Goal: Task Accomplishment & Management: Complete application form

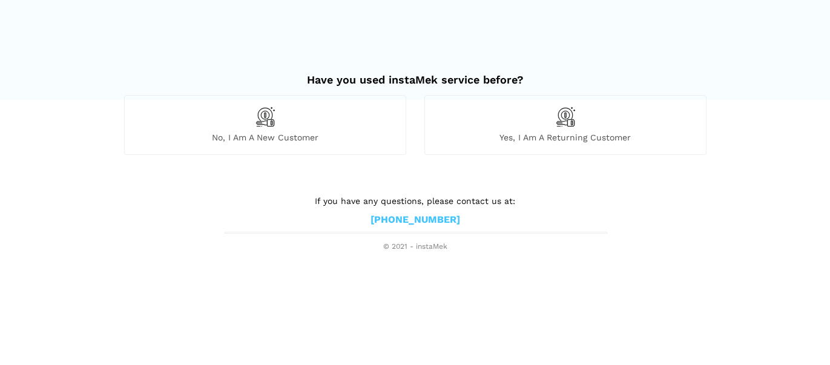
click at [294, 137] on span "No, I am a new customer" at bounding box center [265, 137] width 281 height 11
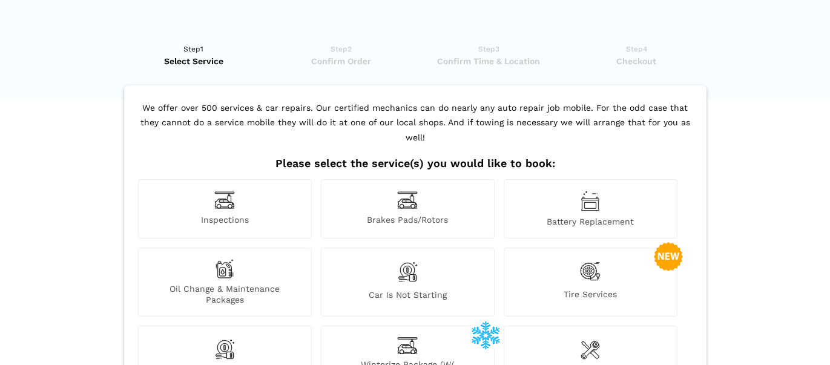
click at [226, 259] on img at bounding box center [224, 268] width 19 height 19
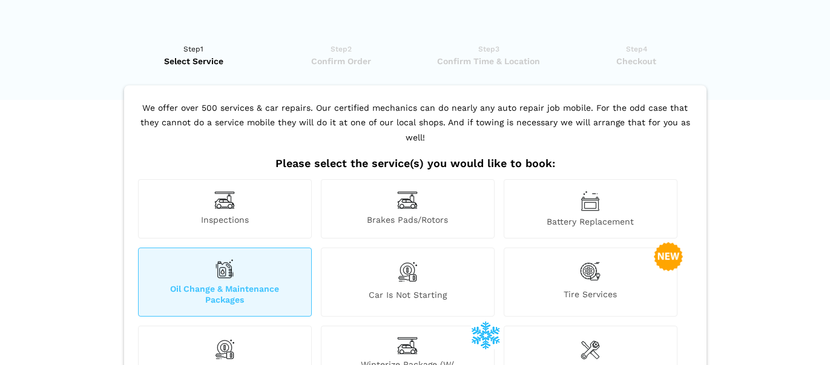
click at [226, 259] on img at bounding box center [224, 268] width 19 height 19
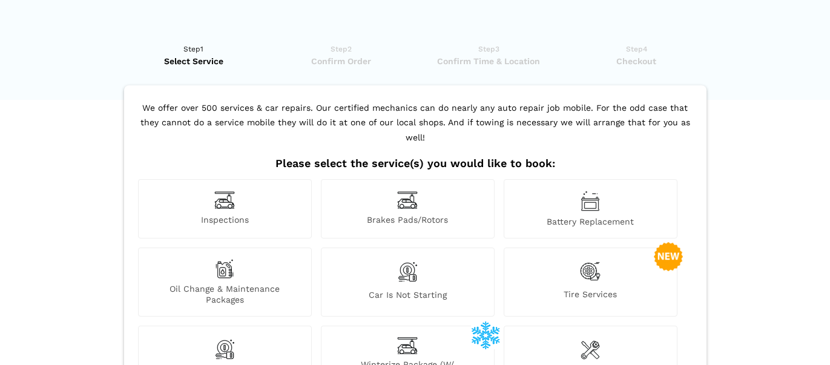
click at [237, 288] on span "Oil Change & Maintenance Packages" at bounding box center [225, 294] width 173 height 22
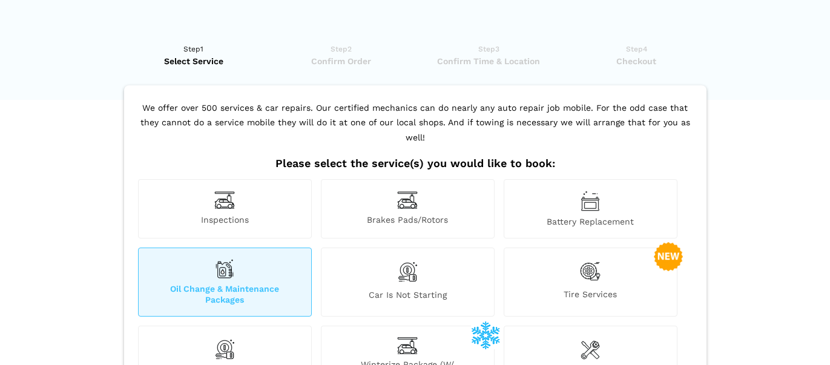
click at [602, 289] on span "Tire Services" at bounding box center [590, 297] width 173 height 16
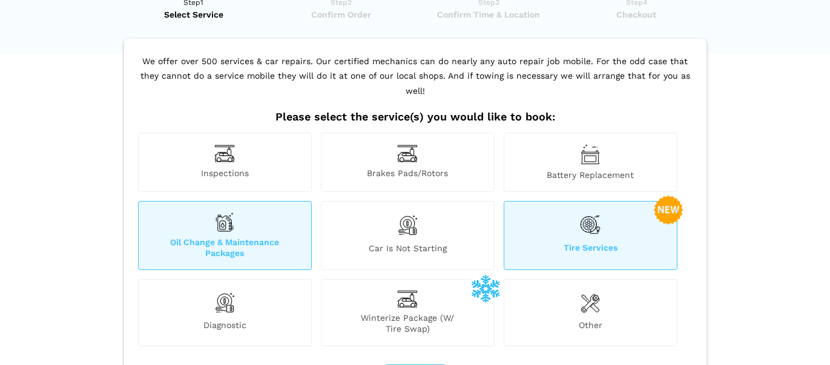
scroll to position [48, 0]
click at [655, 222] on div "Tire Services" at bounding box center [591, 234] width 174 height 69
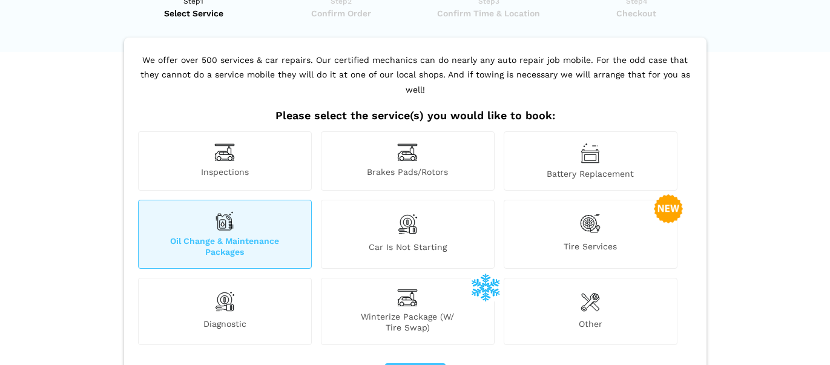
click at [417, 311] on span "Winterize Package (W/ Tire Swap)" at bounding box center [408, 322] width 173 height 22
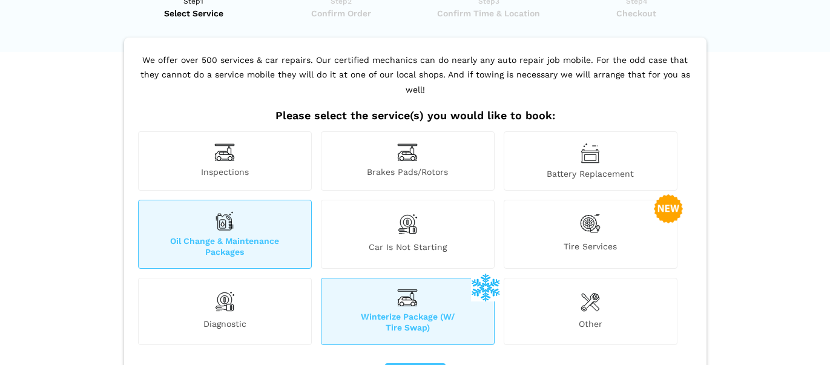
click at [769, 245] on lik "Have you used instaMek service before? No, I am a new customer Yes, I am a retu…" at bounding box center [415, 263] width 830 height 560
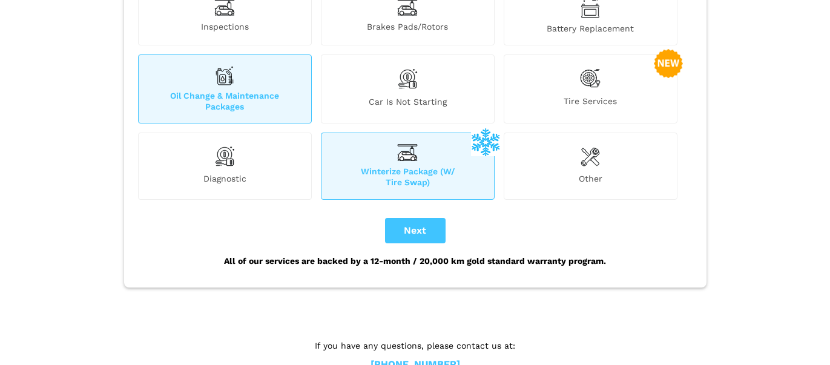
scroll to position [208, 0]
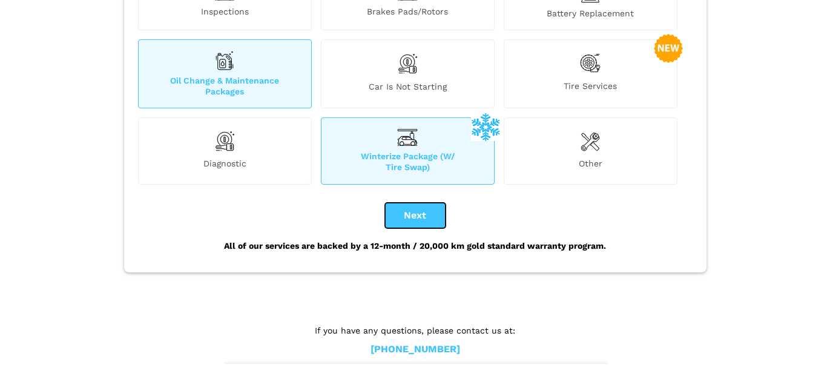
click at [414, 203] on button "Next" at bounding box center [415, 215] width 61 height 25
checkbox input "true"
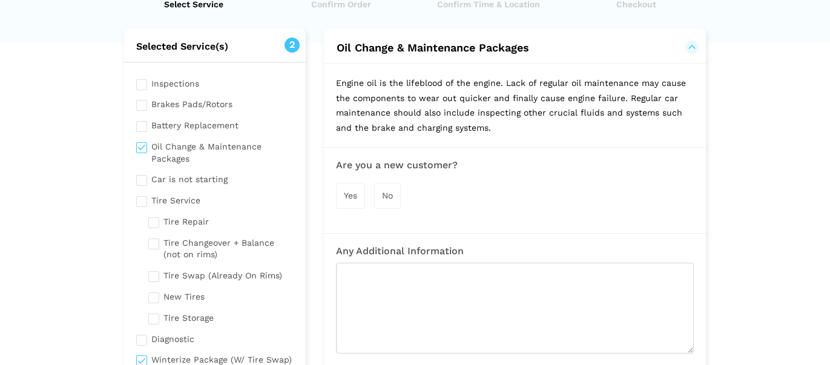
scroll to position [0, 0]
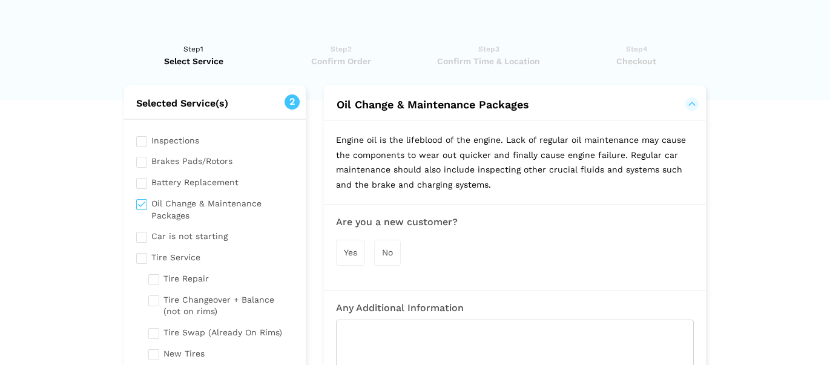
click at [352, 253] on span "Yes" at bounding box center [350, 253] width 13 height 10
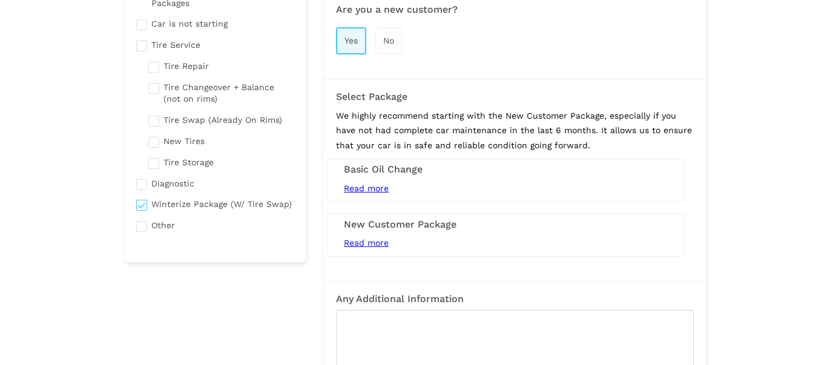
scroll to position [220, 0]
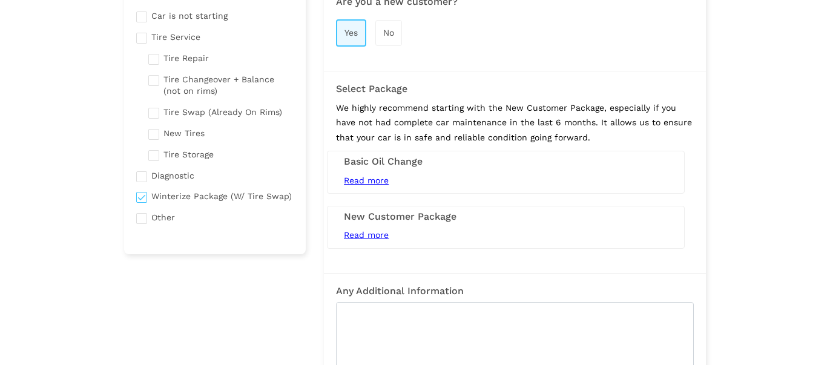
click at [385, 233] on span "Read more" at bounding box center [366, 235] width 45 height 10
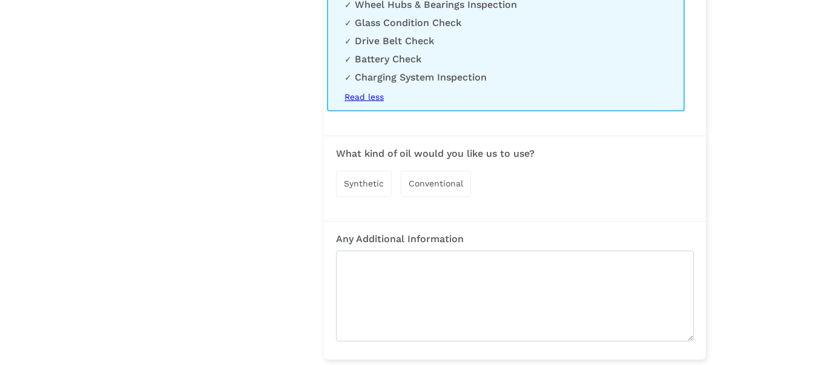
scroll to position [656, 0]
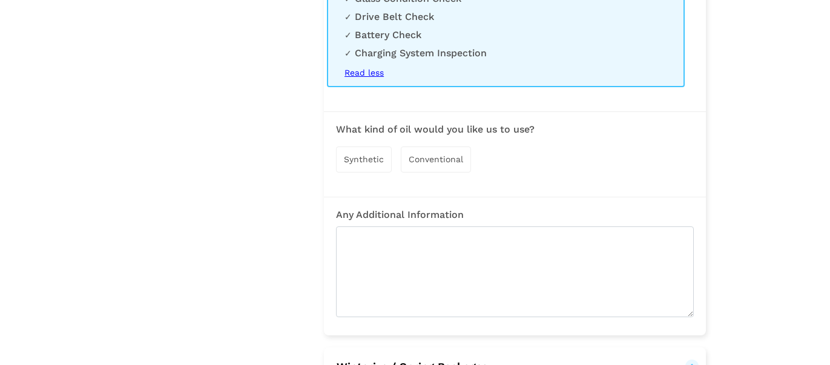
click at [438, 164] on span "Conventional" at bounding box center [436, 159] width 55 height 10
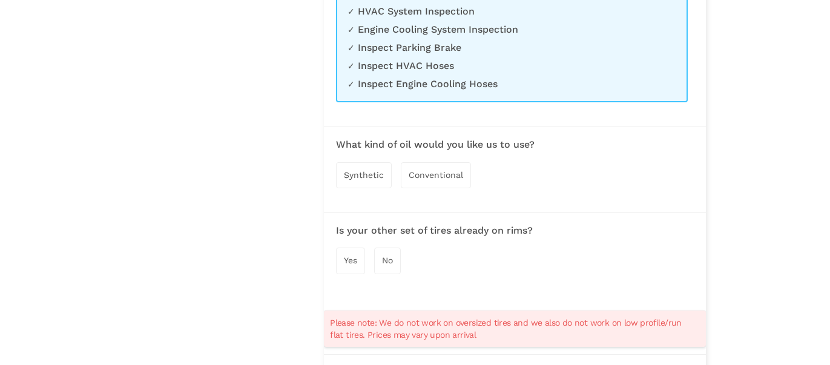
scroll to position [1310, 0]
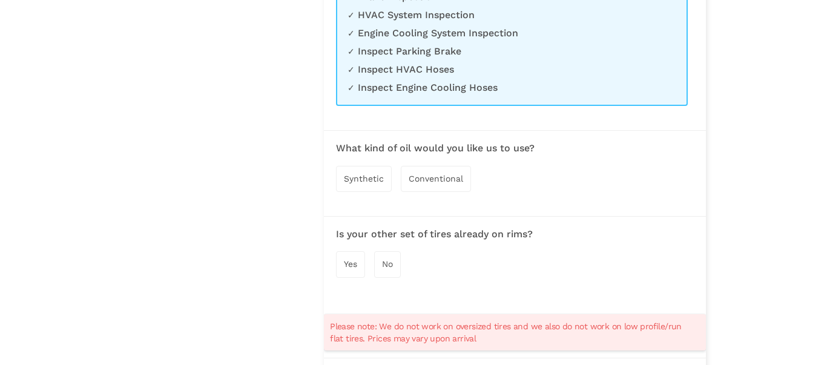
click at [349, 268] on span "Yes" at bounding box center [350, 264] width 13 height 10
click at [435, 183] on span "Conventional" at bounding box center [436, 179] width 55 height 10
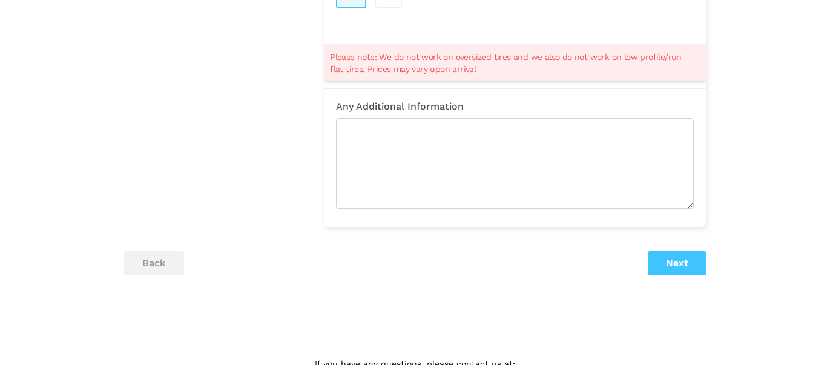
scroll to position [1601, 0]
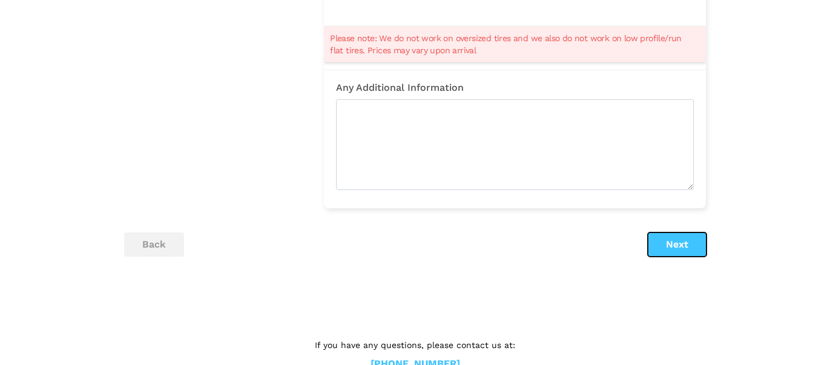
click at [679, 253] on button "Next" at bounding box center [677, 245] width 59 height 24
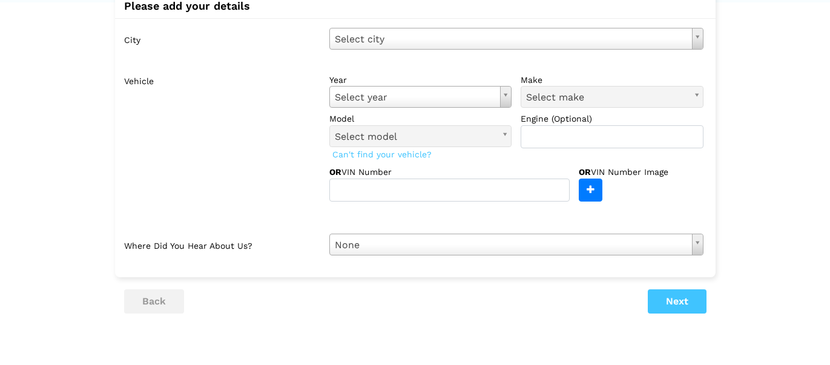
scroll to position [0, 0]
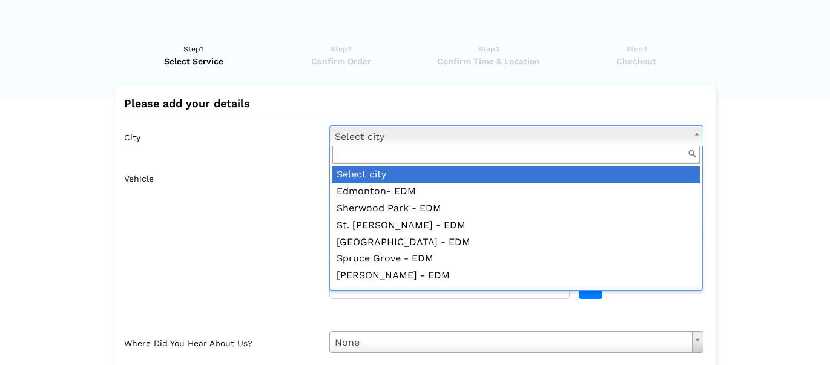
click at [359, 147] on input "text" at bounding box center [516, 155] width 368 height 19
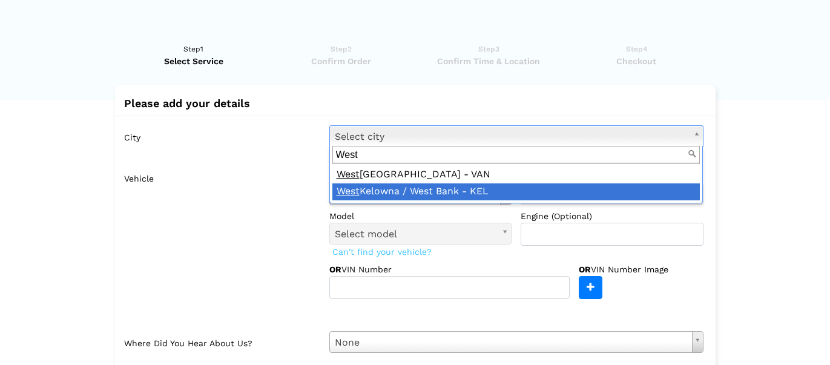
type input "West"
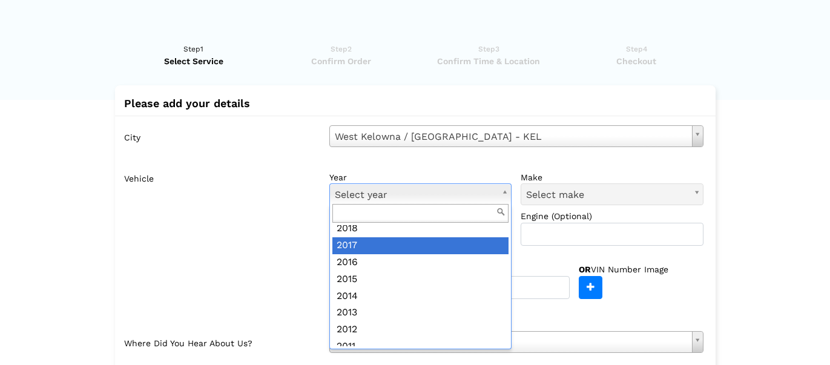
scroll to position [157, 0]
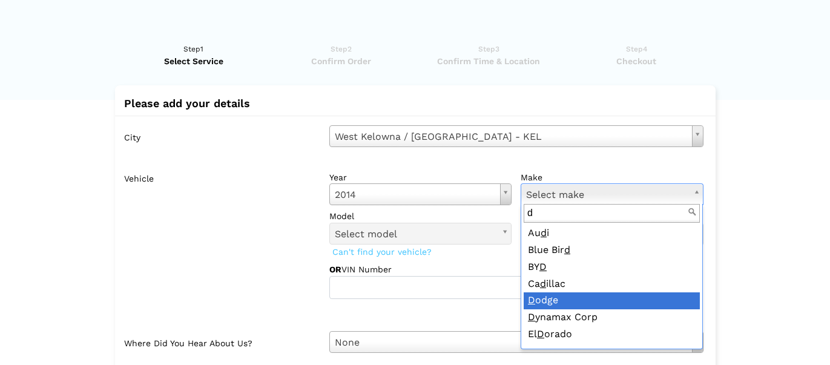
type input "d"
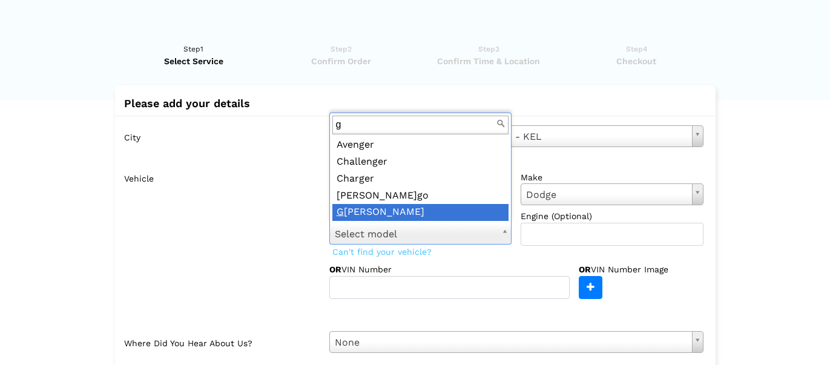
type input "g"
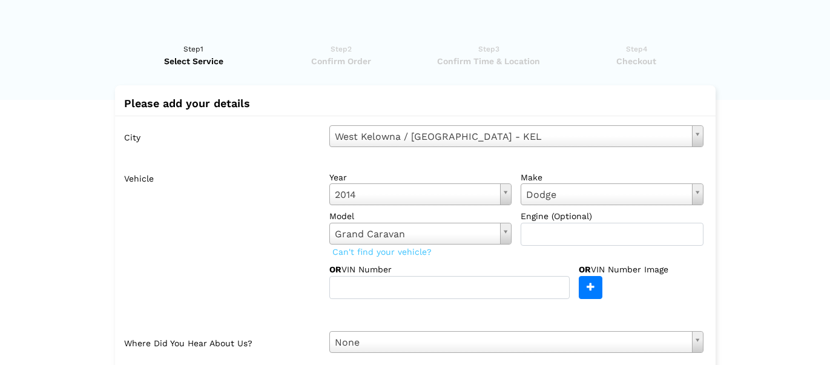
click at [742, 278] on lik "Have you used instaMek service before? No, I am a new customer Yes, I am a retu…" at bounding box center [415, 276] width 830 height 490
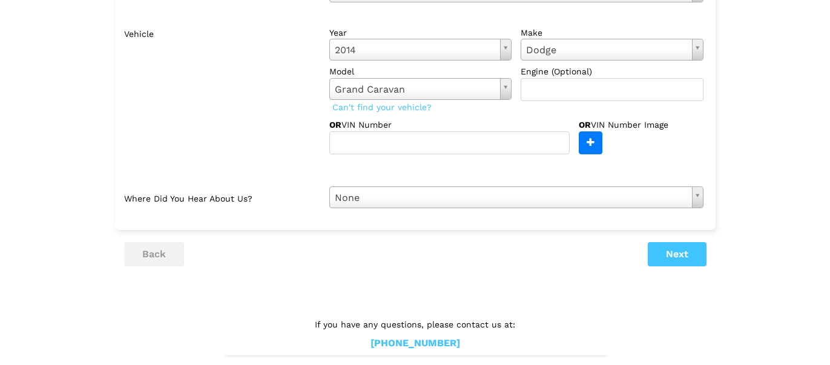
scroll to position [154, 0]
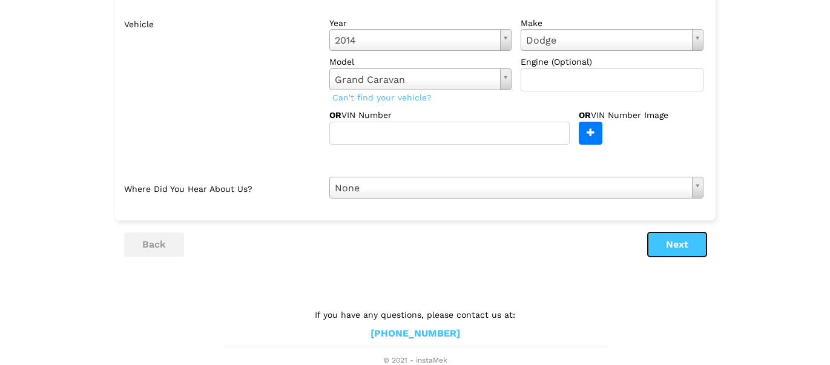
click at [689, 240] on button "Next" at bounding box center [677, 245] width 59 height 24
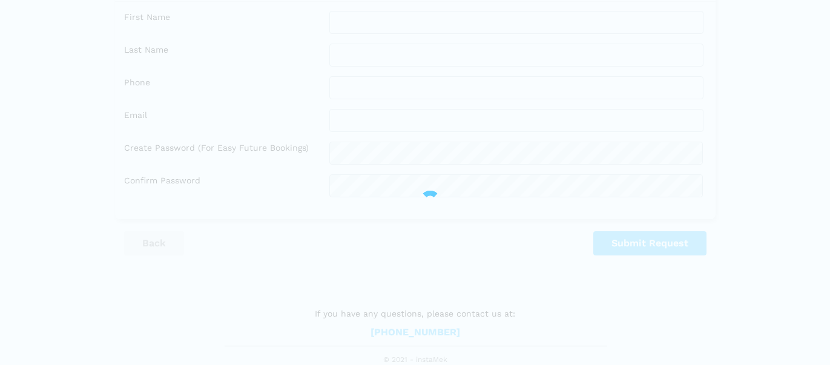
scroll to position [128, 0]
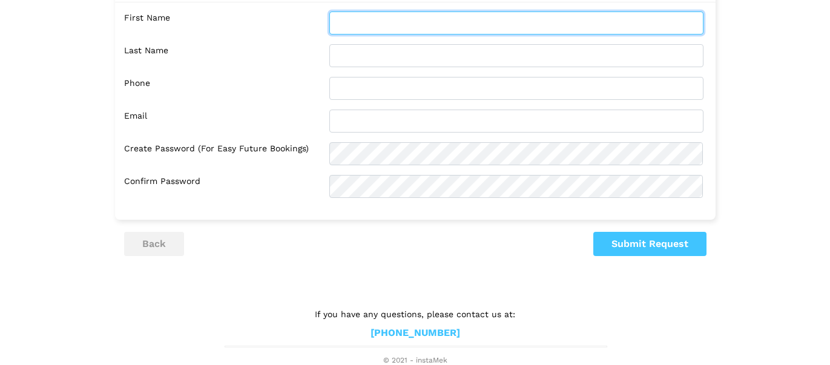
click at [383, 29] on input "text" at bounding box center [516, 23] width 374 height 23
type input "[PERSON_NAME]"
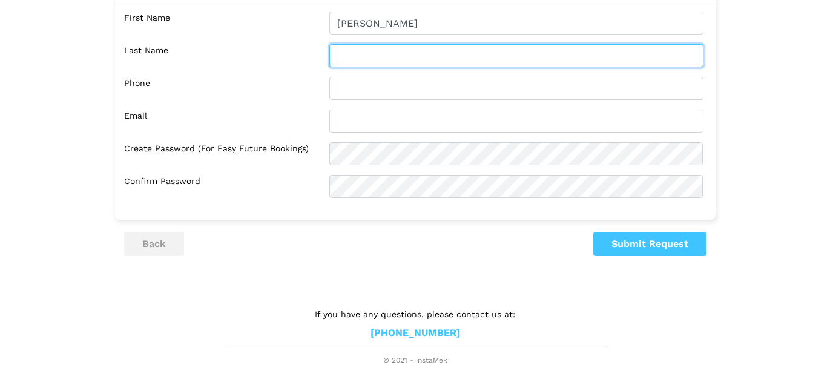
type input "[PERSON_NAME]"
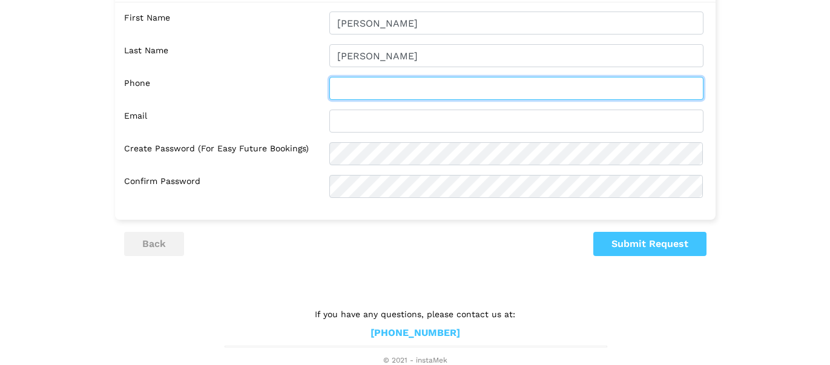
type input "2502123078"
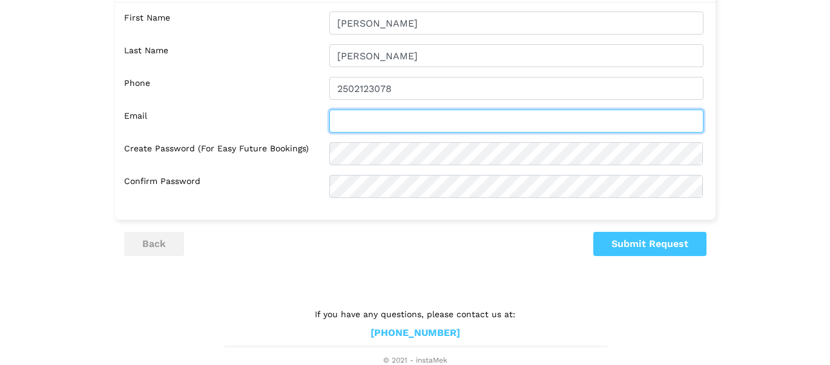
type input "[EMAIL_ADDRESS][DOMAIN_NAME]"
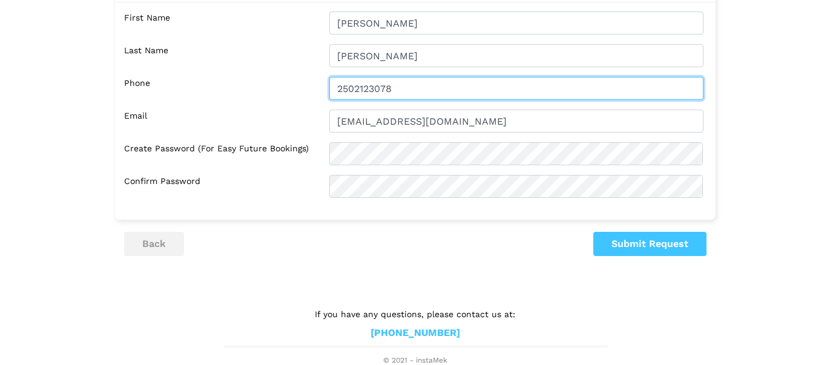
drag, startPoint x: 409, startPoint y: 84, endPoint x: 133, endPoint y: 64, distance: 276.9
click at [133, 64] on div "First Name [PERSON_NAME] Last Name [PERSON_NAME] Phone 2502123078 Email [EMAIL_…" at bounding box center [415, 105] width 601 height 206
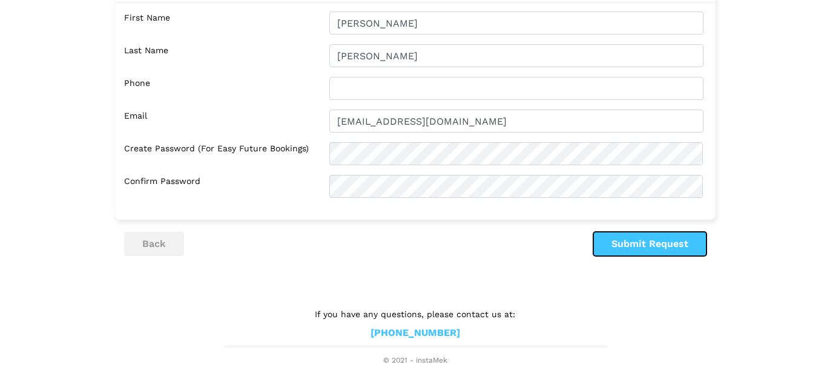
click at [630, 243] on button "Submit Request" at bounding box center [649, 244] width 113 height 24
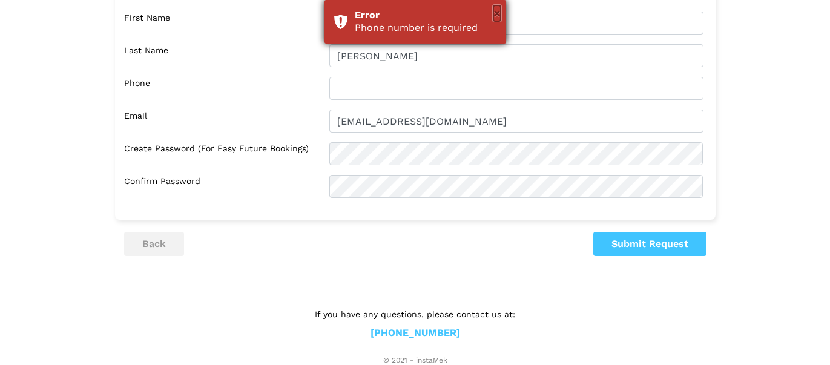
click at [497, 13] on button "×" at bounding box center [497, 13] width 7 height 16
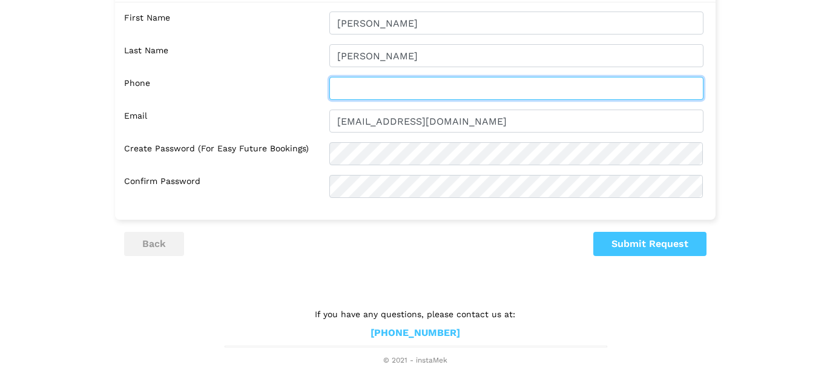
click at [347, 88] on input "text" at bounding box center [516, 88] width 374 height 23
type input "2502123078"
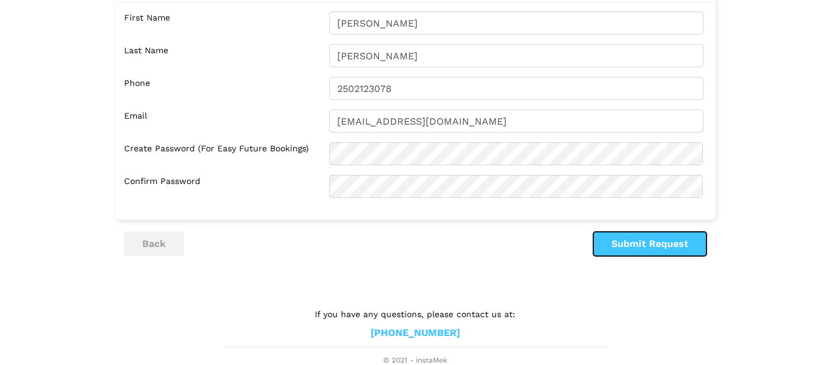
click at [640, 245] on button "Submit Request" at bounding box center [649, 244] width 113 height 24
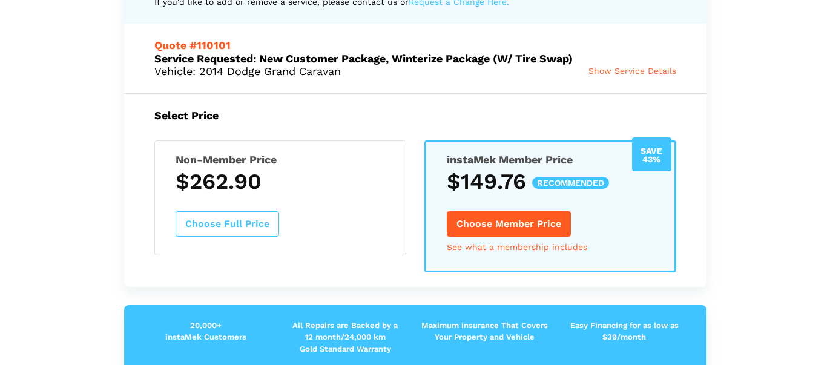
click at [598, 73] on span "Show Service Details" at bounding box center [633, 71] width 88 height 10
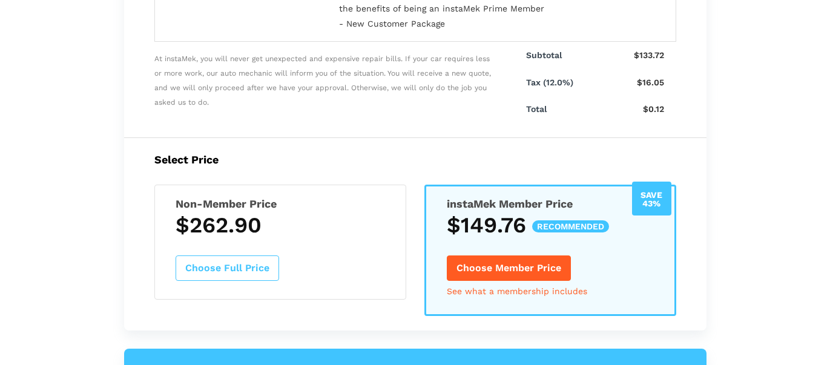
scroll to position [491, 0]
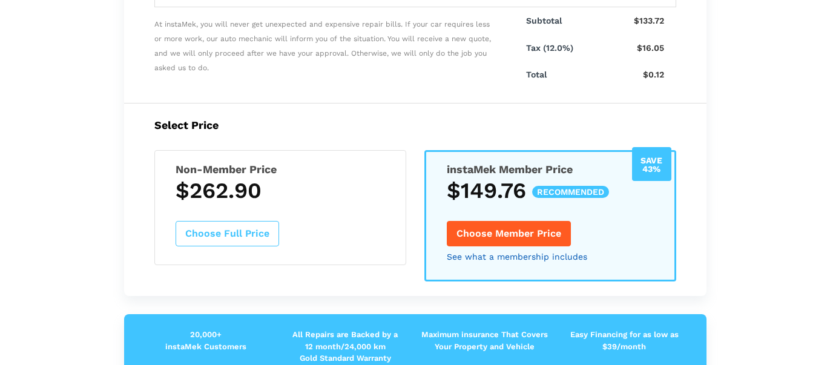
click at [521, 255] on link "See what a membership includes" at bounding box center [517, 257] width 141 height 8
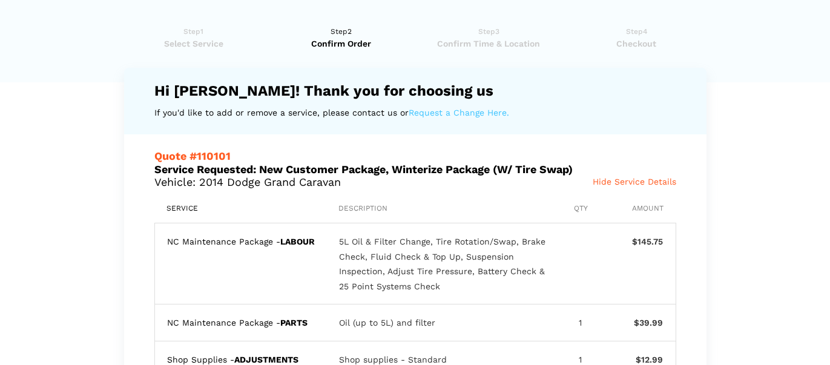
scroll to position [0, 0]
